Goal: Transaction & Acquisition: Purchase product/service

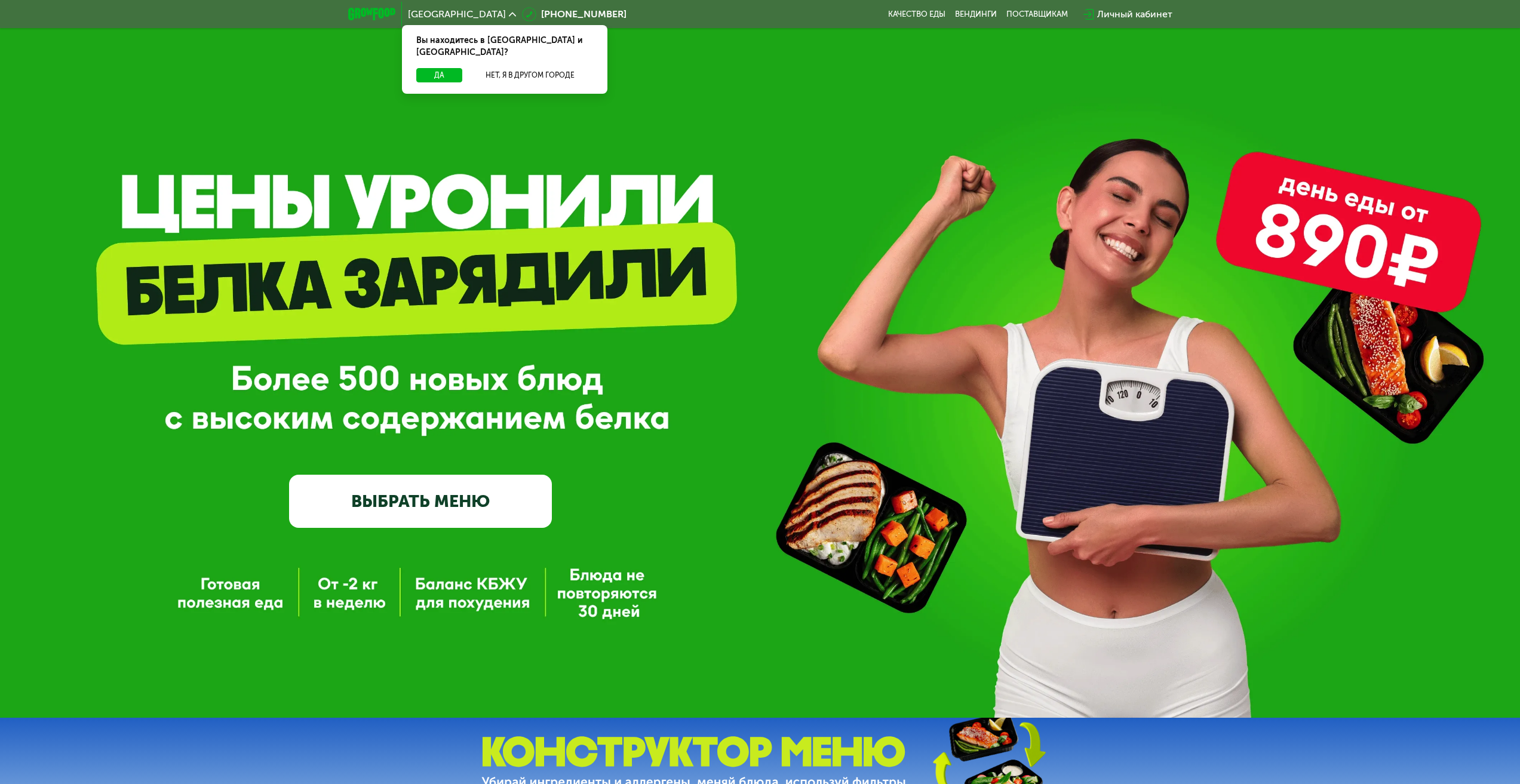
click at [406, 511] on link "ВЫБРАТЬ МЕНЮ" at bounding box center [421, 501] width 263 height 53
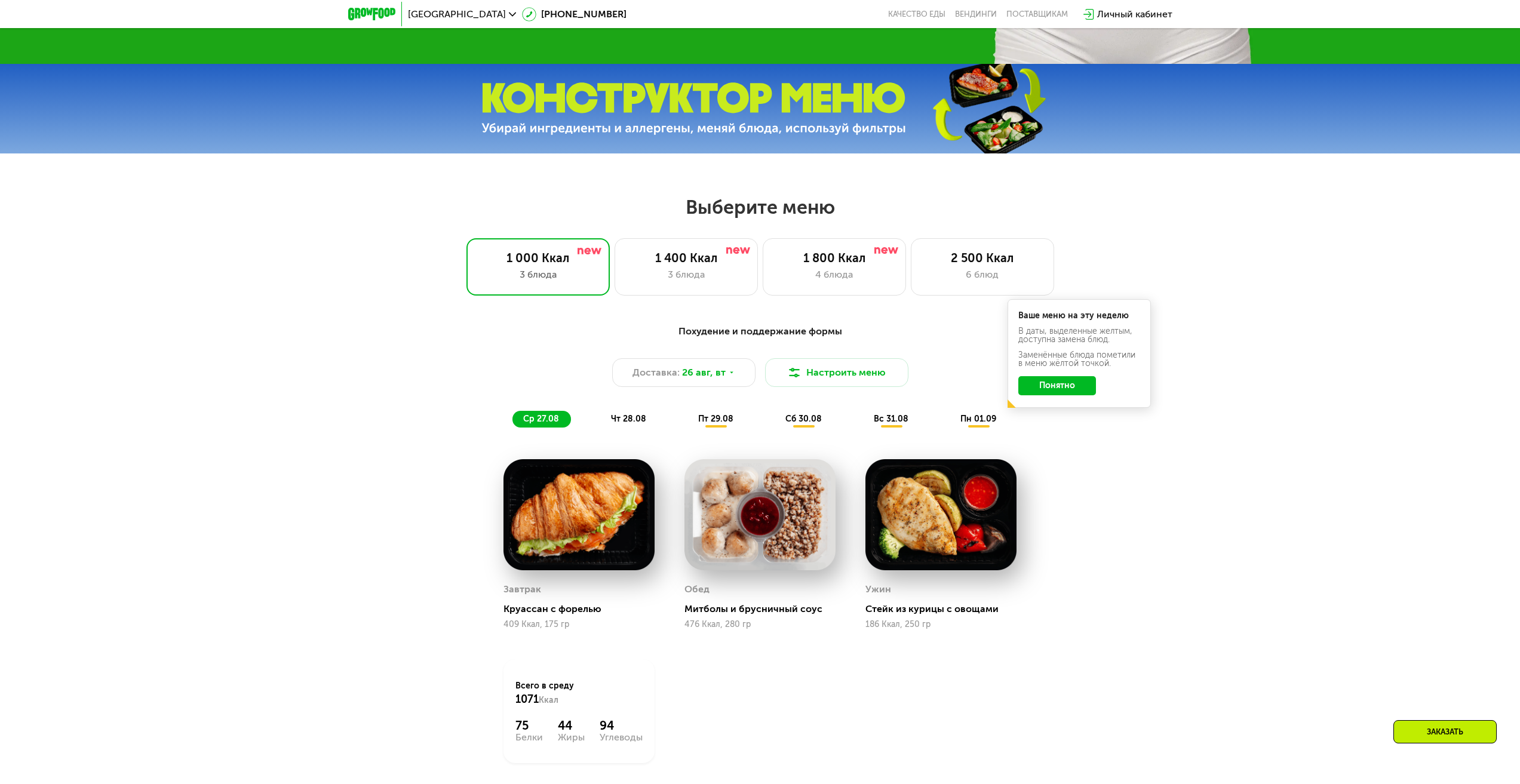
scroll to position [647, 0]
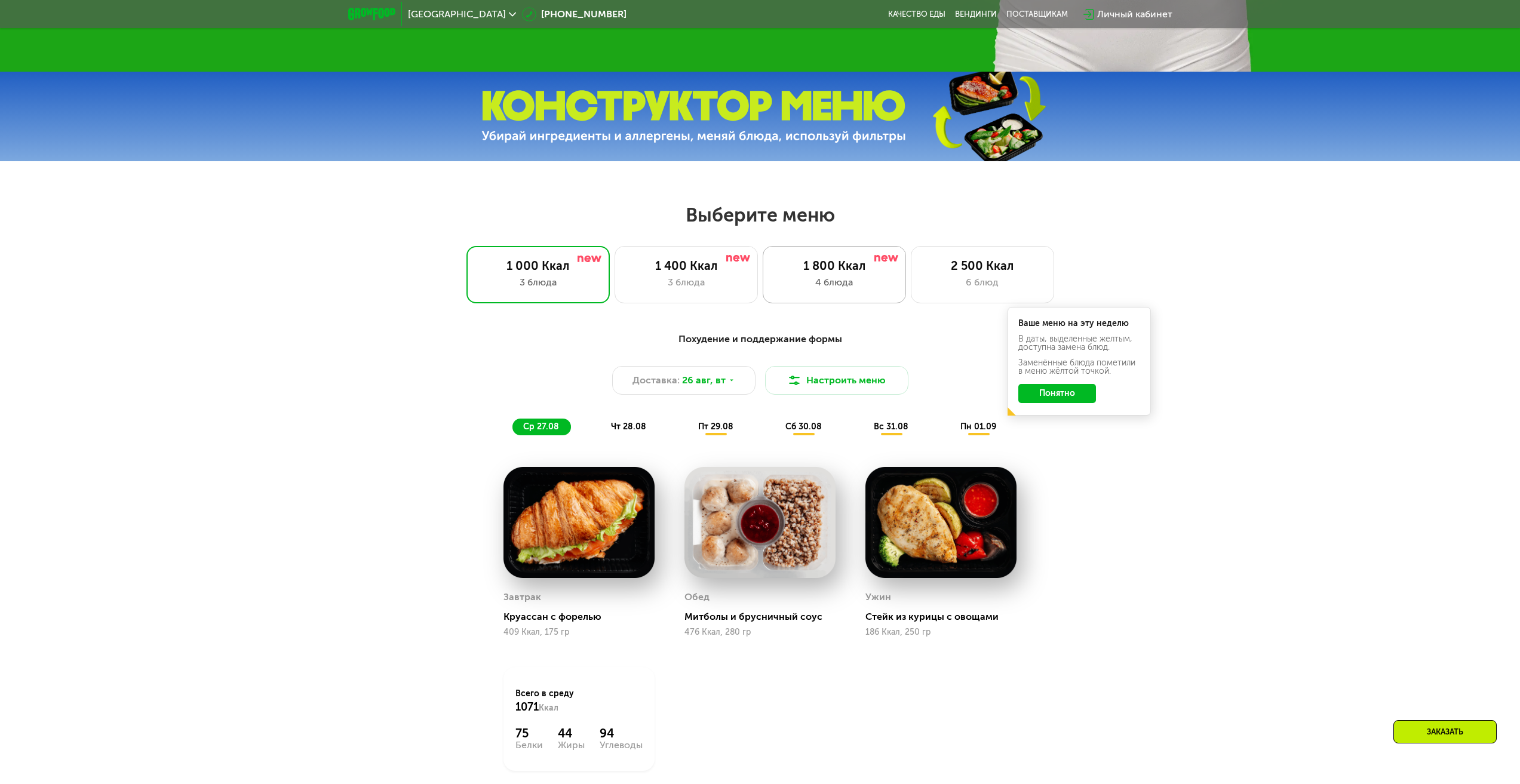
click at [911, 278] on div "1 800 Ккал 4 блюда" at bounding box center [983, 274] width 144 height 57
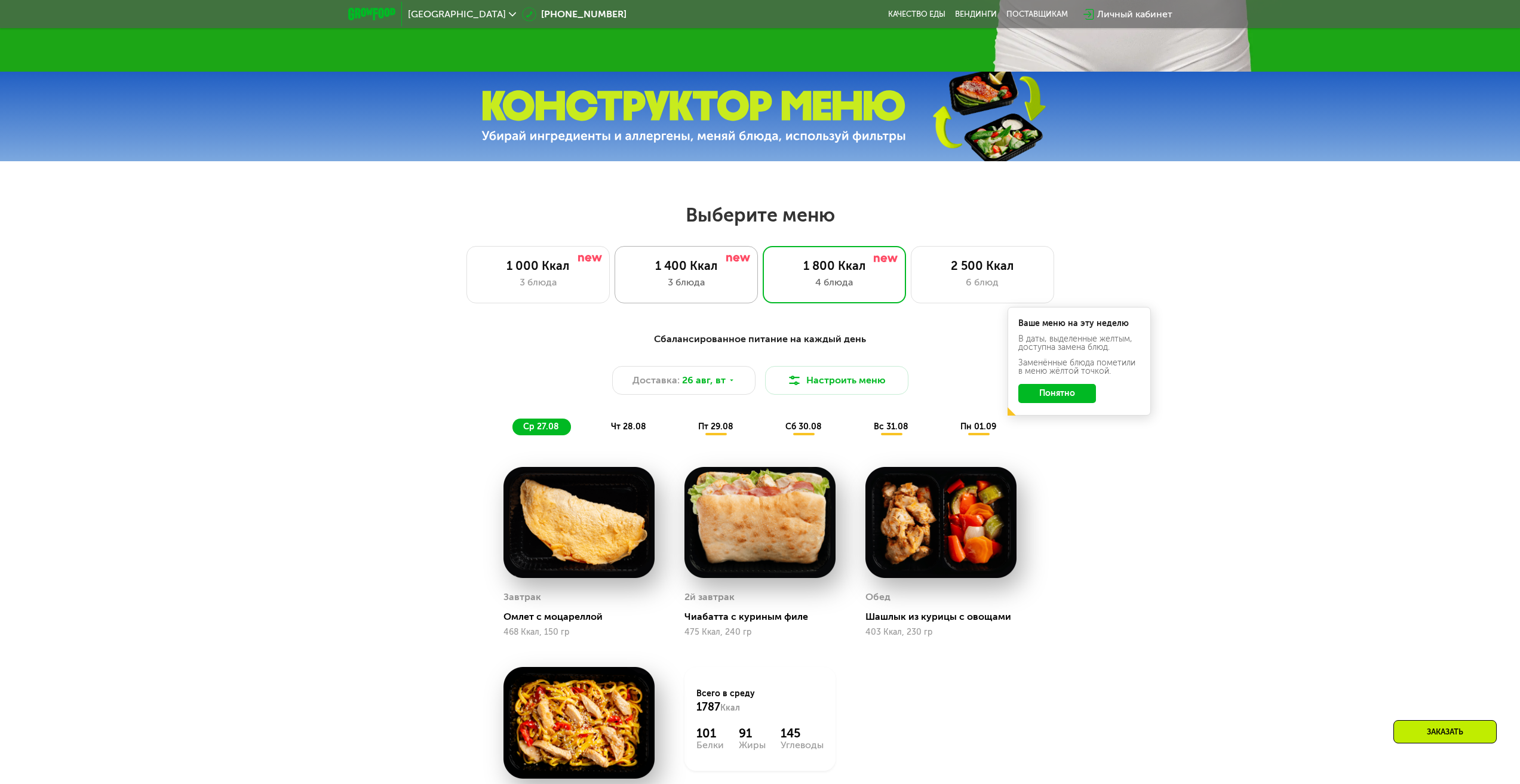
click at [694, 285] on div "3 блюда" at bounding box center [686, 282] width 118 height 15
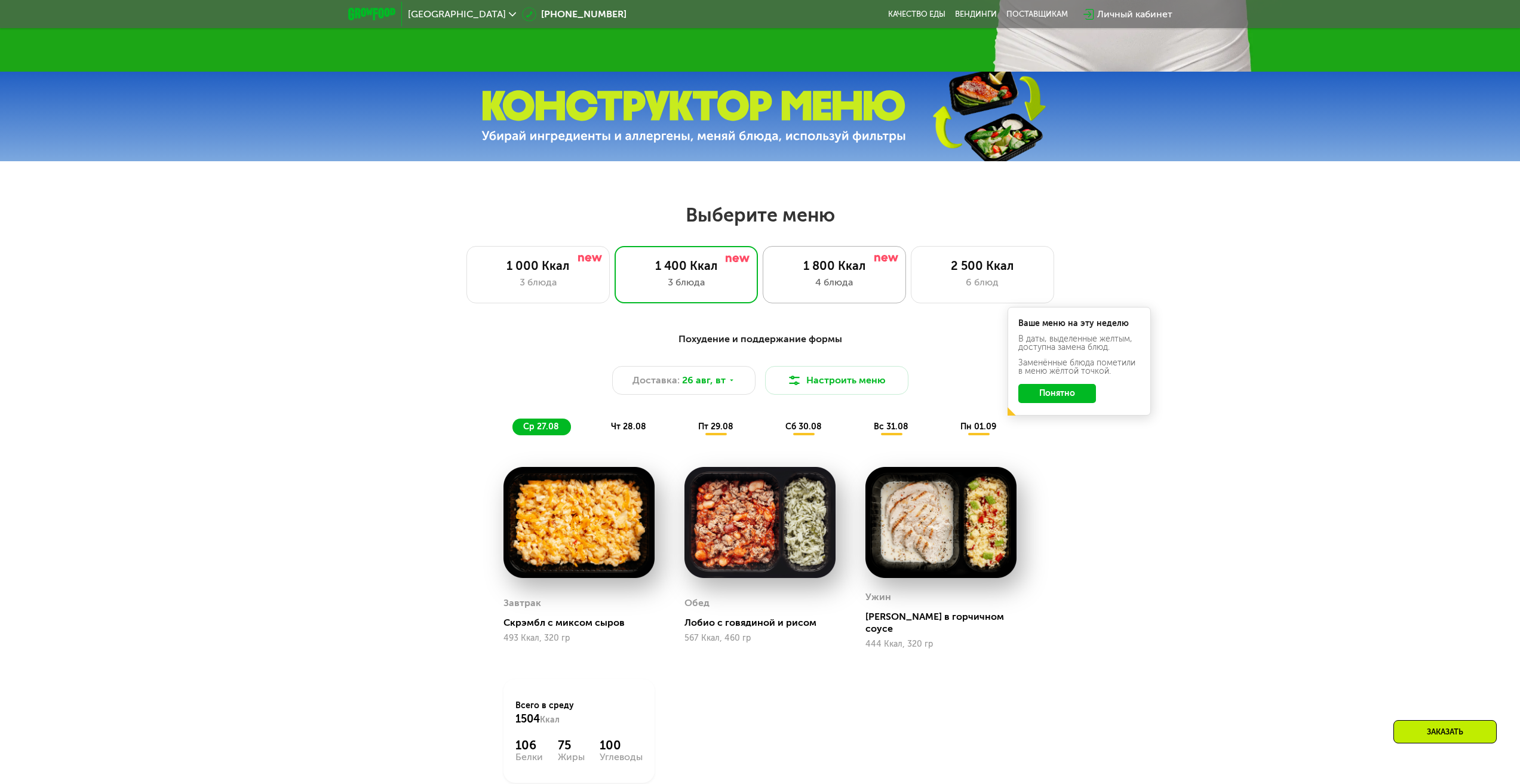
click at [911, 256] on div "1 800 Ккал 4 блюда" at bounding box center [983, 274] width 144 height 57
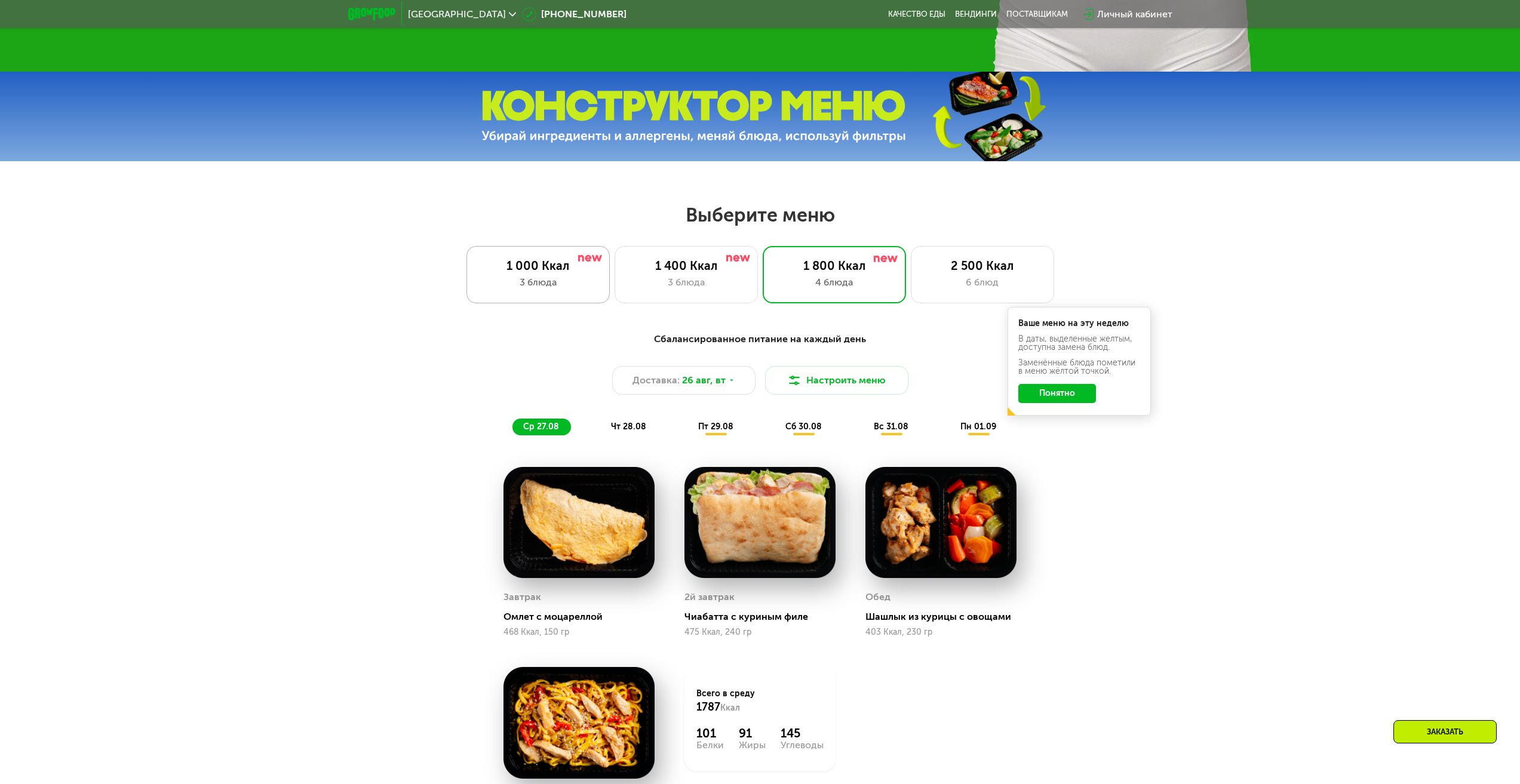
click at [615, 279] on div "1 000 Ккал 3 блюда" at bounding box center [686, 274] width 144 height 57
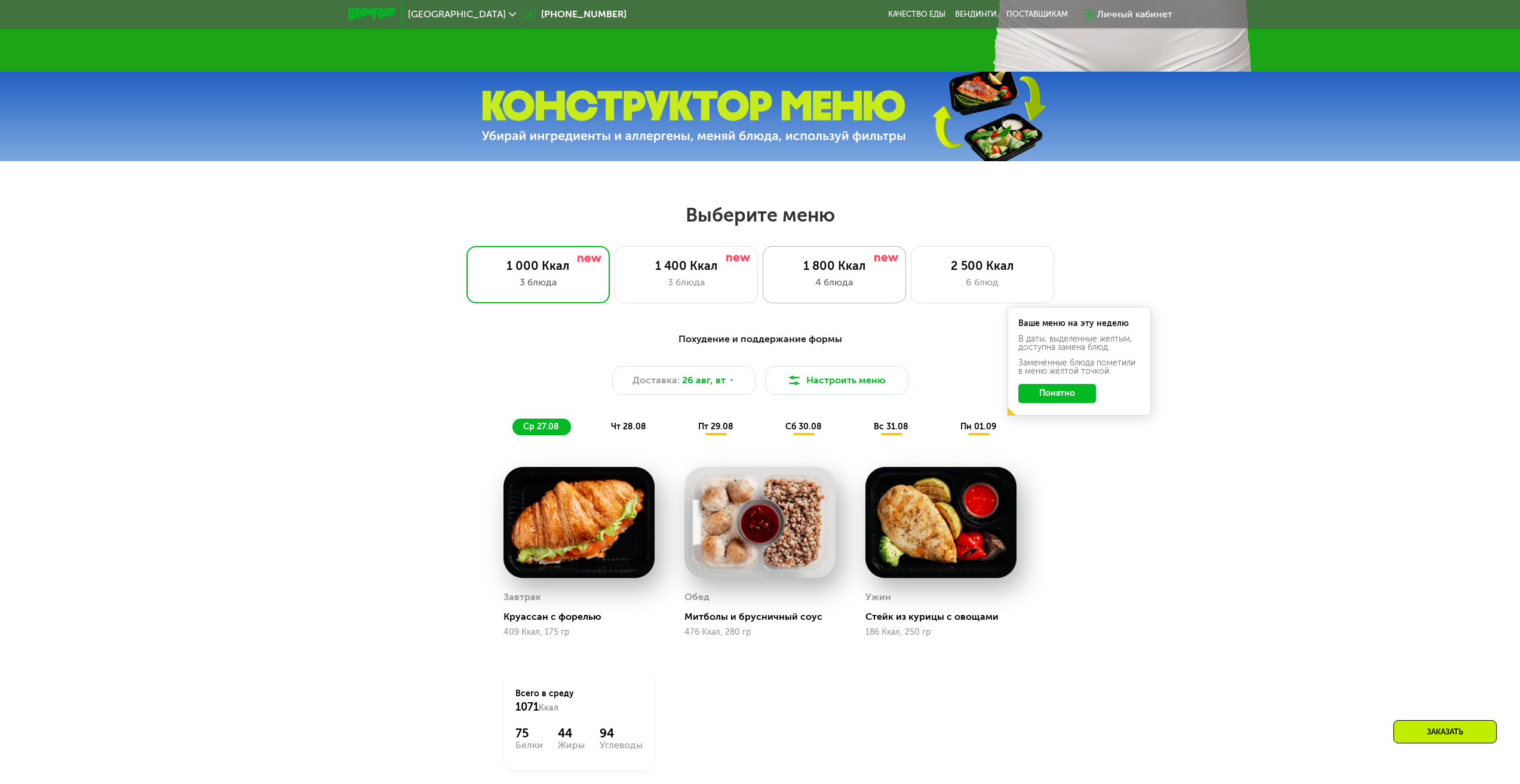
click at [809, 273] on div "1 800 Ккал" at bounding box center [834, 266] width 118 height 15
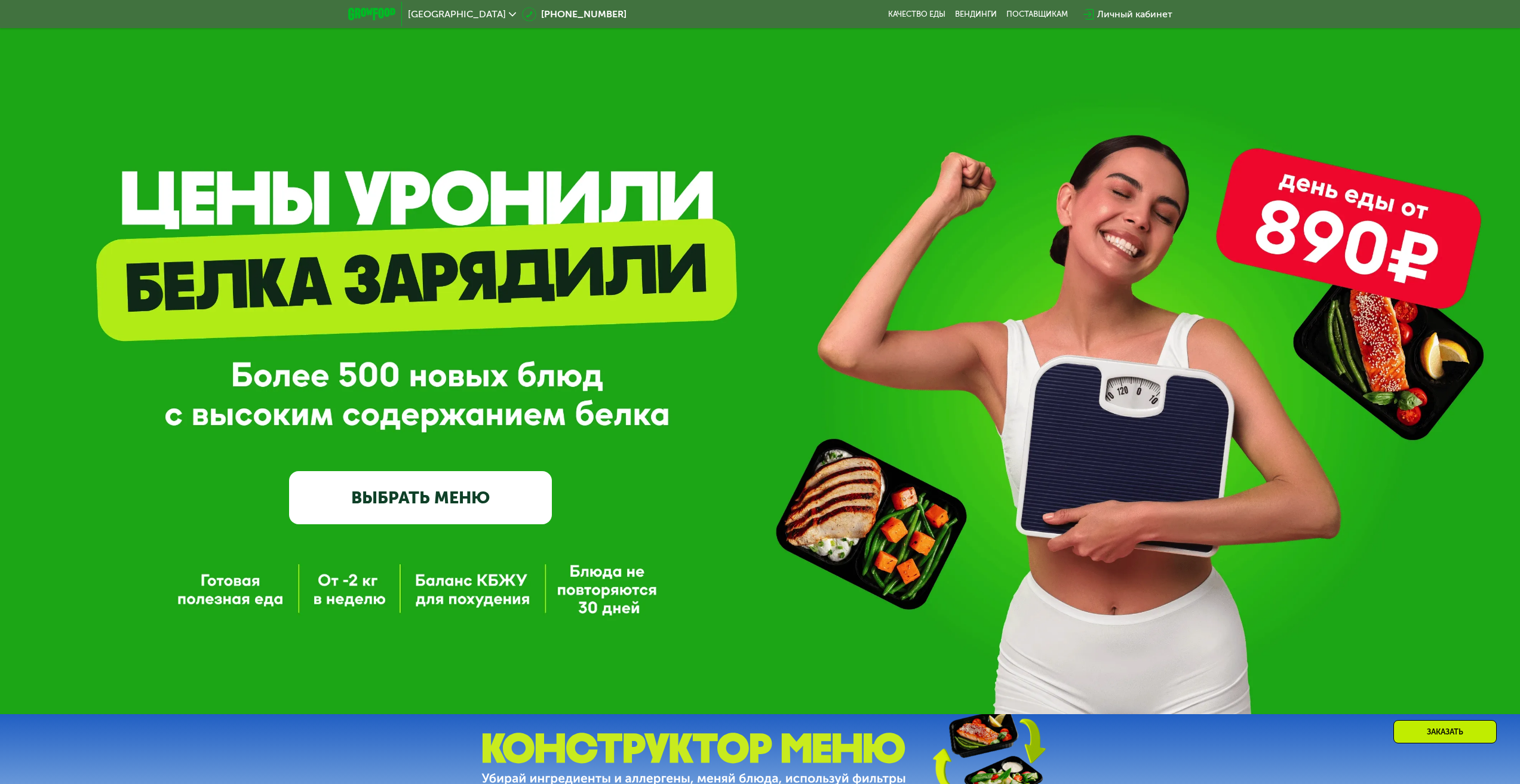
scroll to position [0, 0]
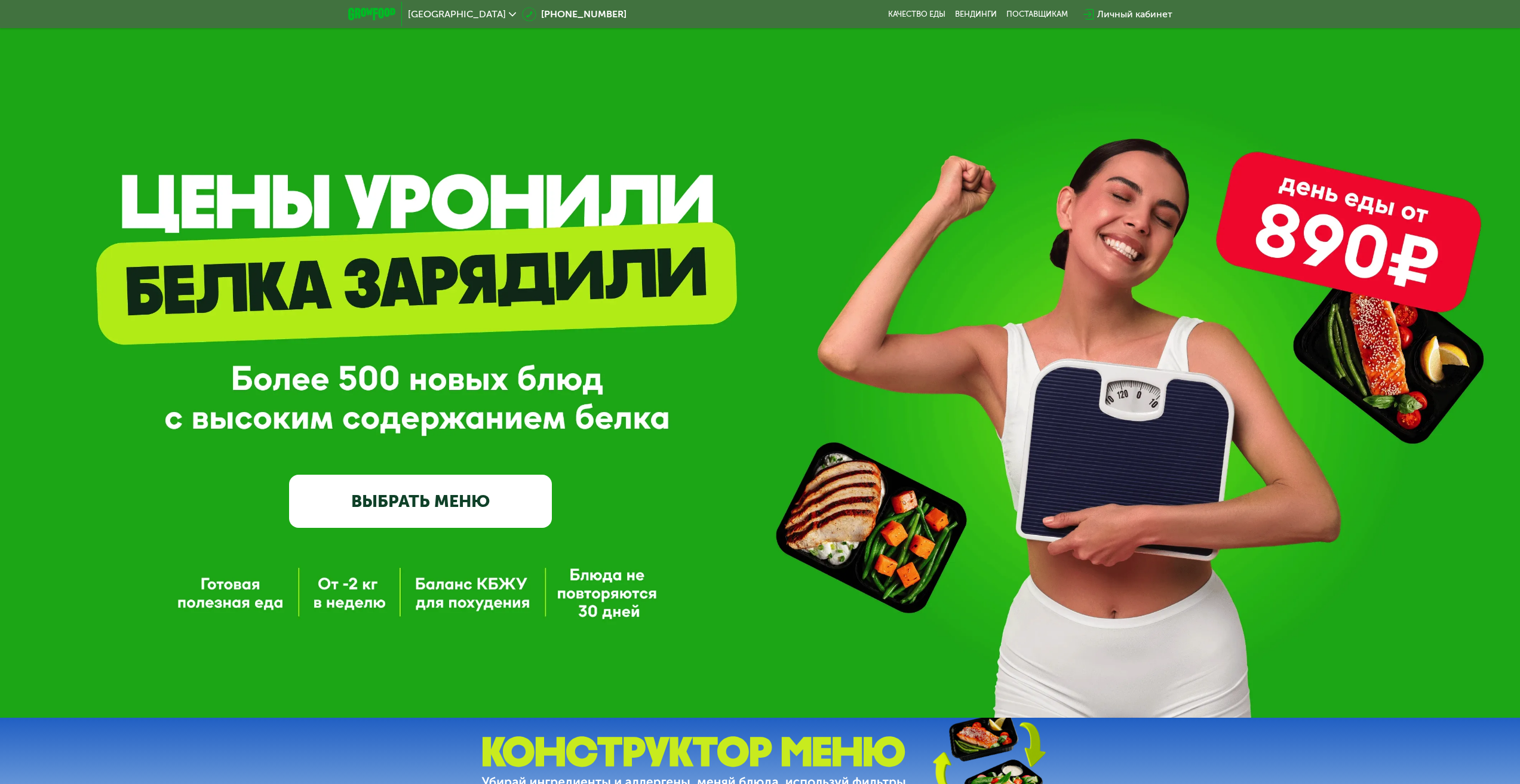
click at [434, 12] on span "[GEOGRAPHIC_DATA]" at bounding box center [457, 15] width 98 height 10
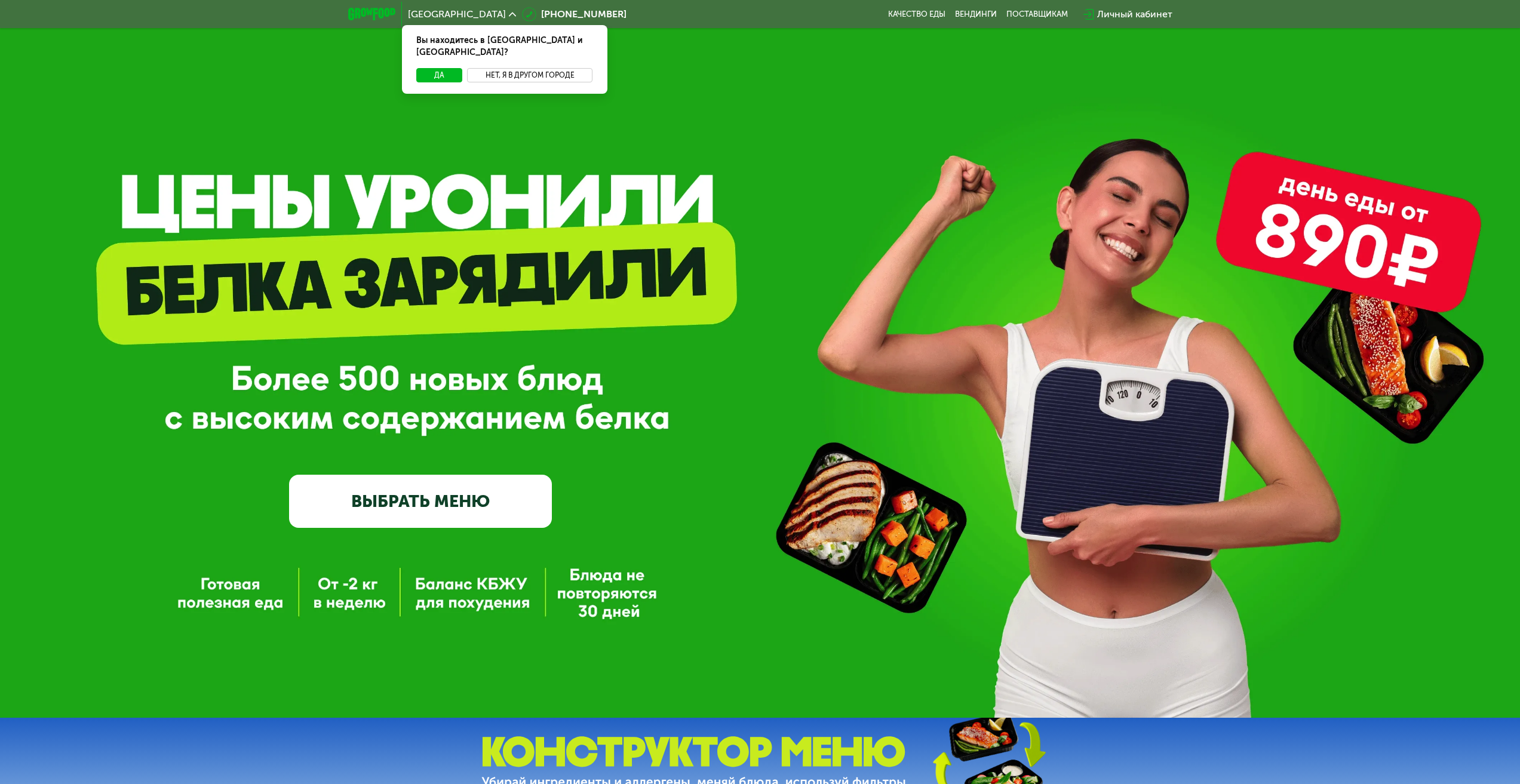
click at [515, 68] on button "Нет, я в другом городе" at bounding box center [530, 75] width 126 height 15
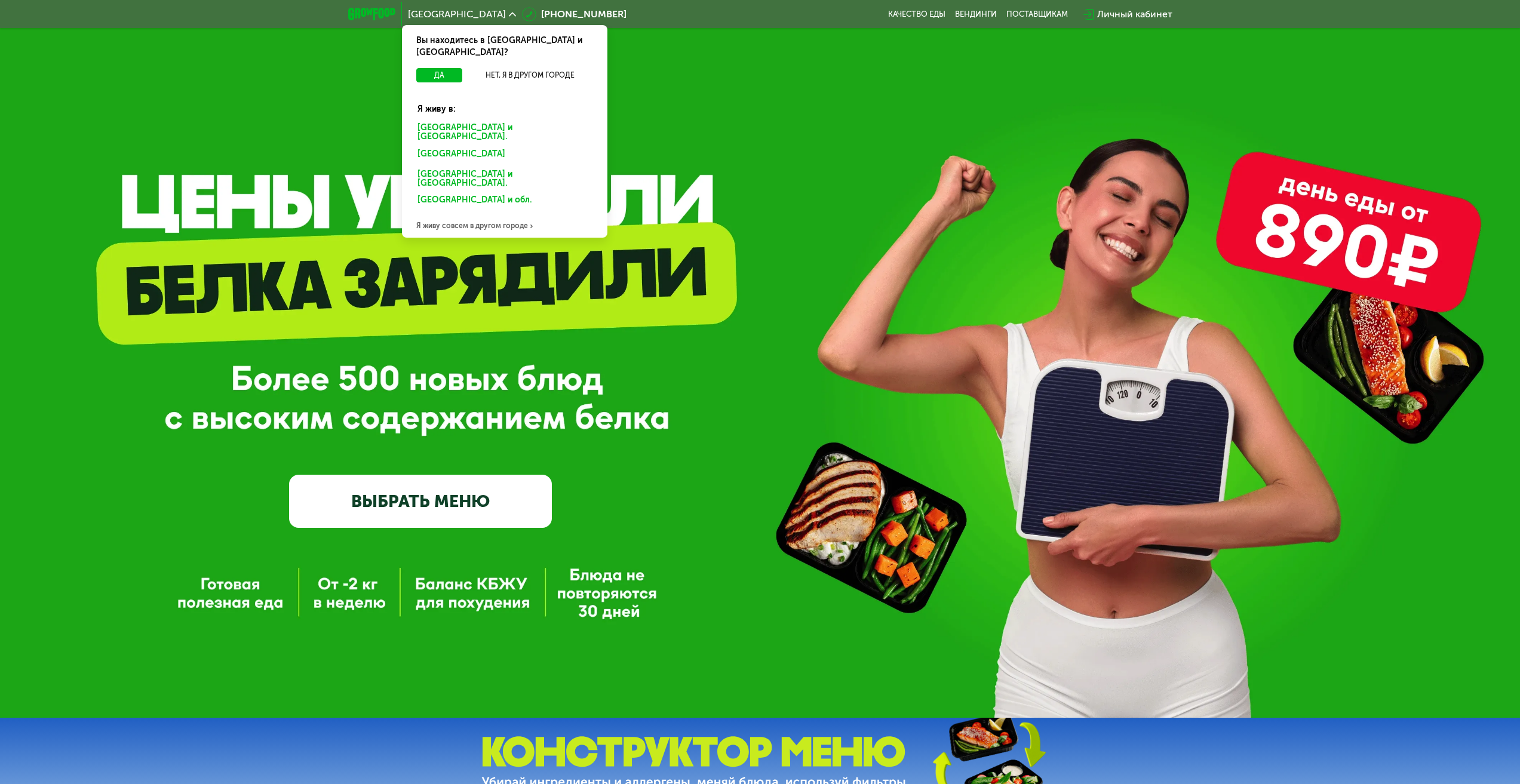
click at [490, 214] on div "Я живу совсем в другом городе" at bounding box center [505, 225] width 205 height 24
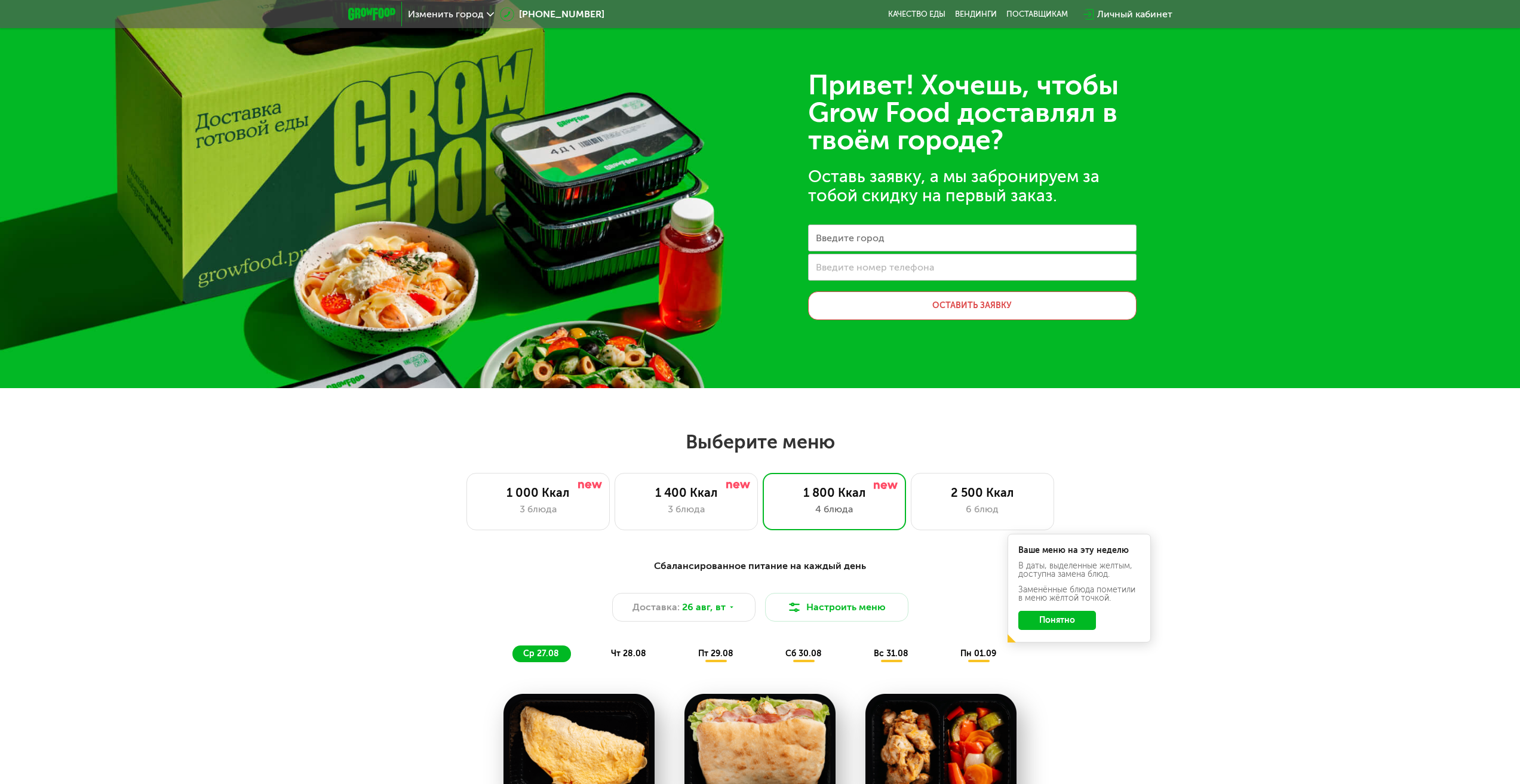
click at [849, 241] on label "Введите город" at bounding box center [850, 238] width 69 height 7
click at [849, 243] on input "Введите город" at bounding box center [973, 237] width 328 height 27
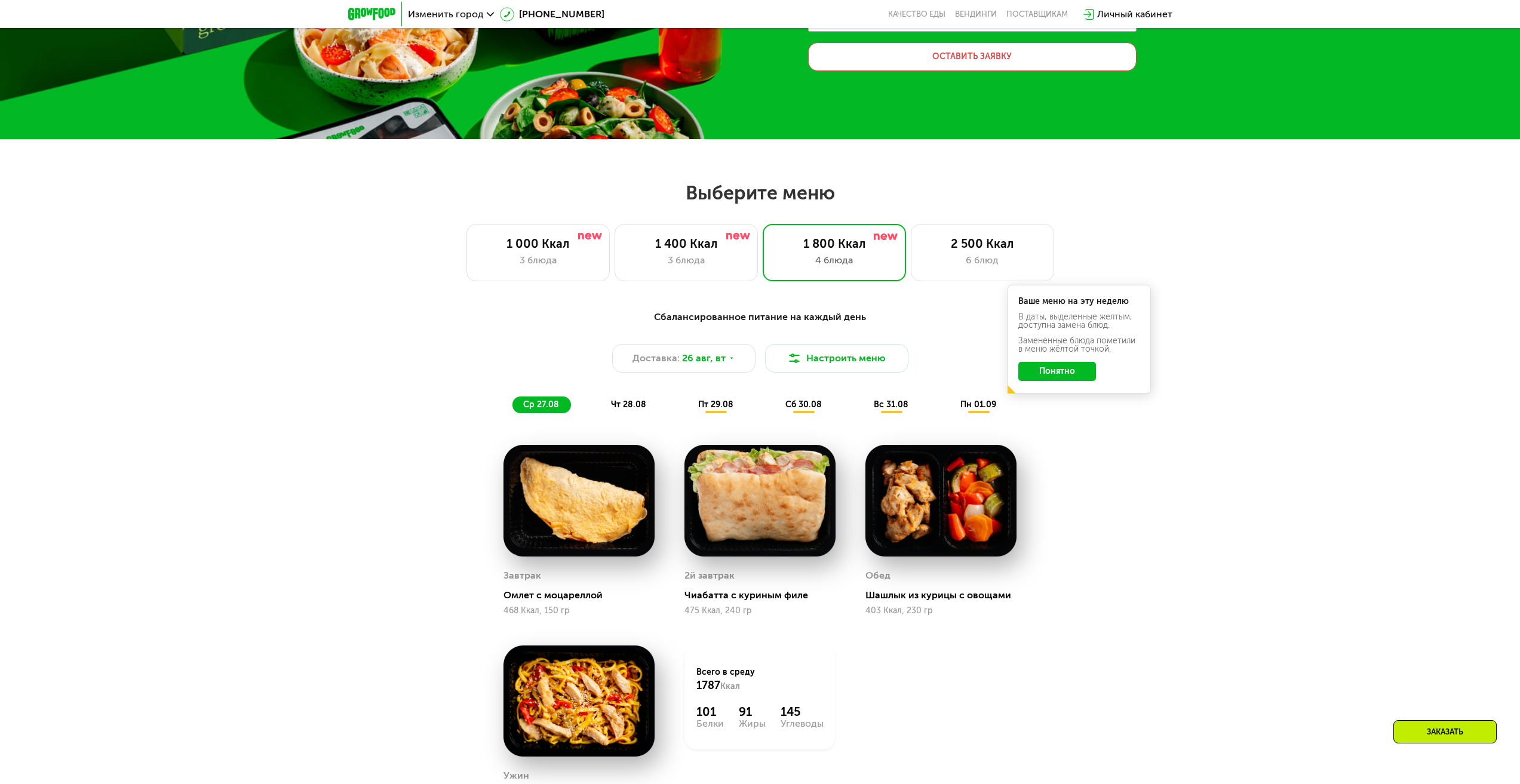
scroll to position [239, 0]
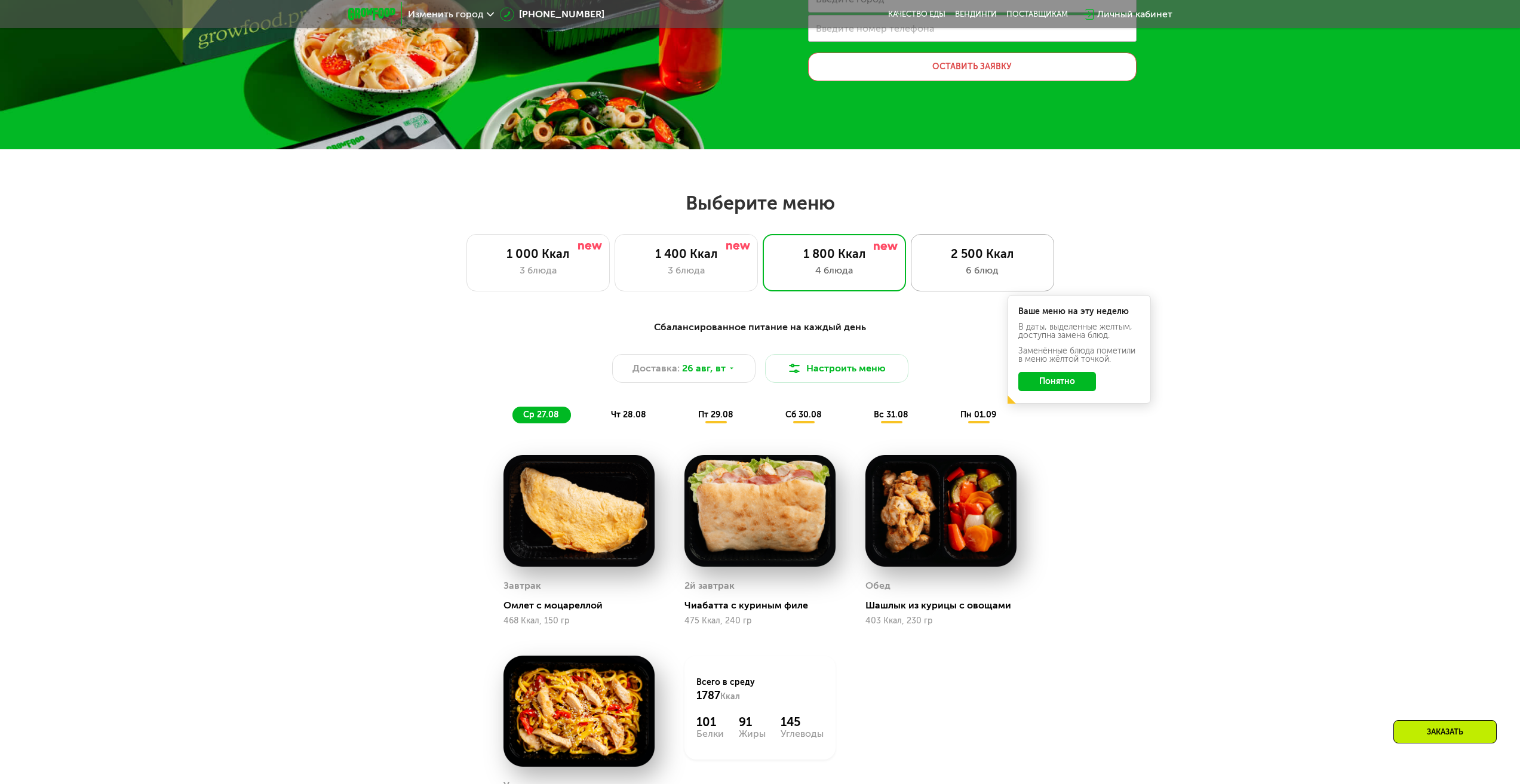
click at [996, 254] on div "2 500 Ккал" at bounding box center [983, 253] width 118 height 15
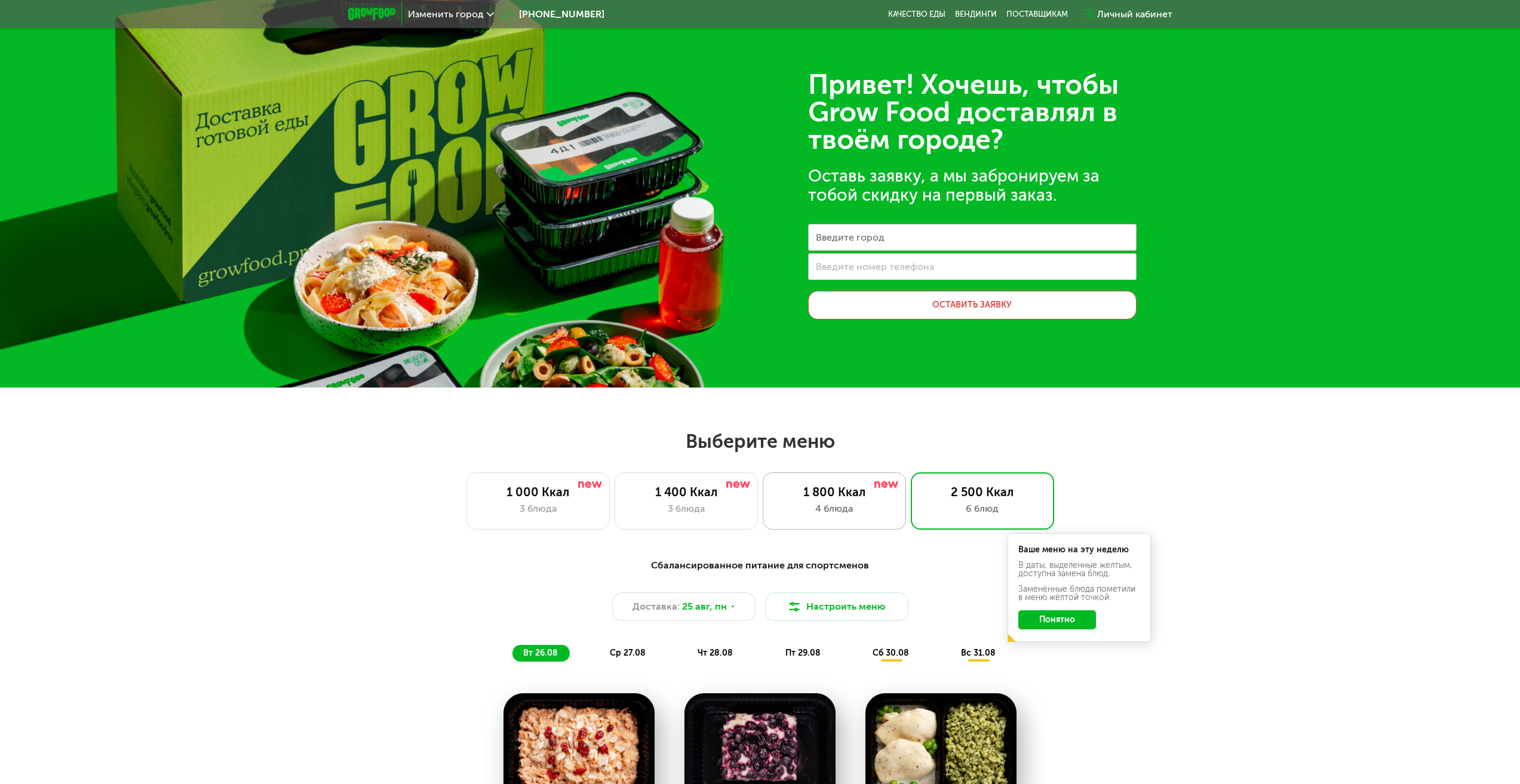
scroll to position [0, 0]
